Goal: Task Accomplishment & Management: Use online tool/utility

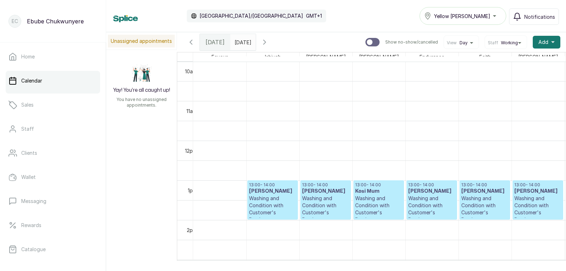
scroll to position [447, 0]
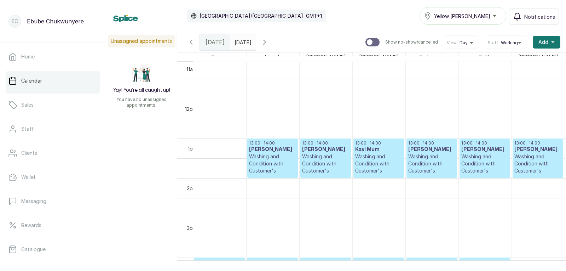
drag, startPoint x: 400, startPoint y: 190, endPoint x: 389, endPoint y: 225, distance: 36.6
